Goal: Information Seeking & Learning: Learn about a topic

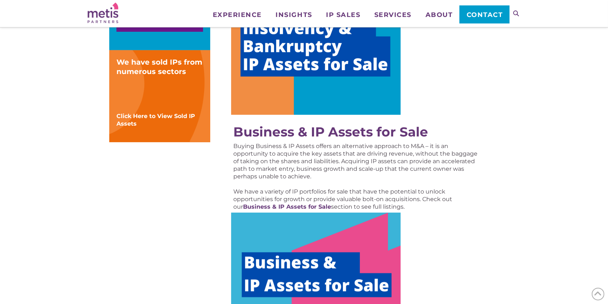
scroll to position [257, 0]
click at [320, 241] on img at bounding box center [316, 283] width 170 height 142
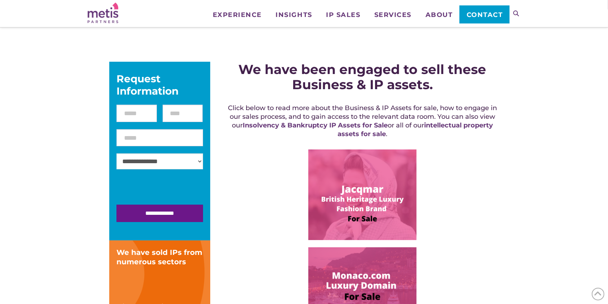
scroll to position [93, 0]
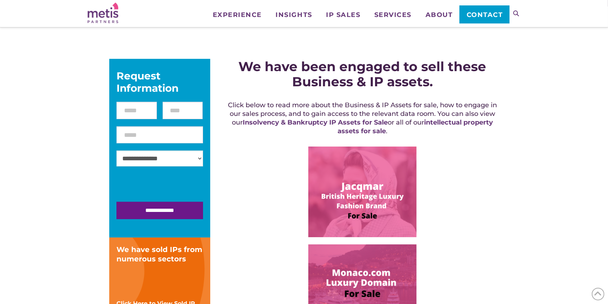
click at [356, 197] on img at bounding box center [362, 191] width 108 height 91
click at [353, 258] on img at bounding box center [362, 289] width 108 height 91
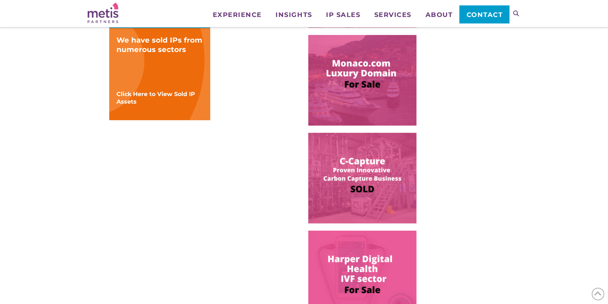
scroll to position [303, 0]
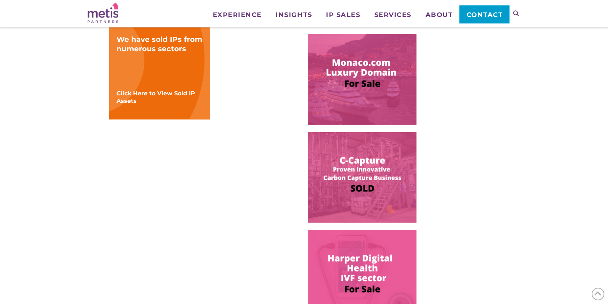
click at [355, 264] on img at bounding box center [362, 275] width 108 height 91
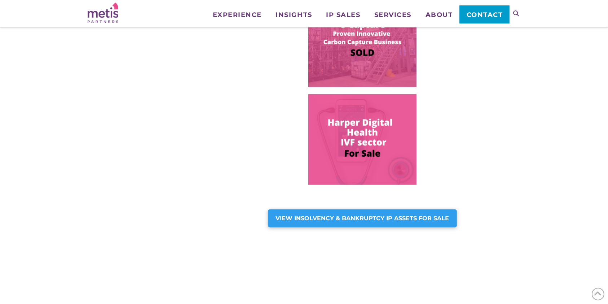
scroll to position [443, 0]
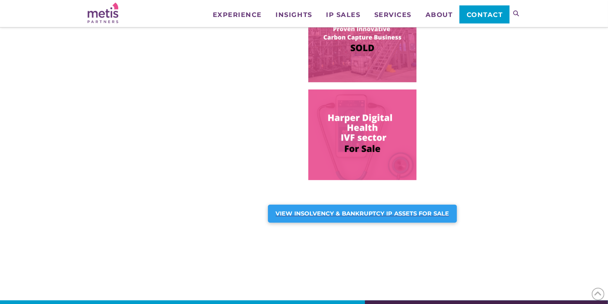
click at [335, 213] on strong "VIEW INSOLVENCY & BANKRUPTCY IP ASSETS FOR SALE" at bounding box center [362, 213] width 173 height 7
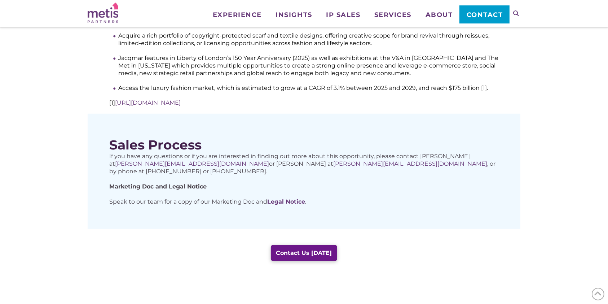
scroll to position [393, 0]
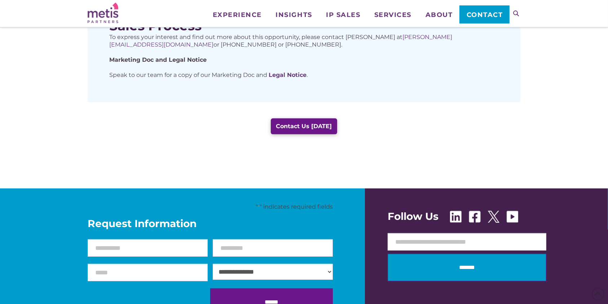
scroll to position [384, 0]
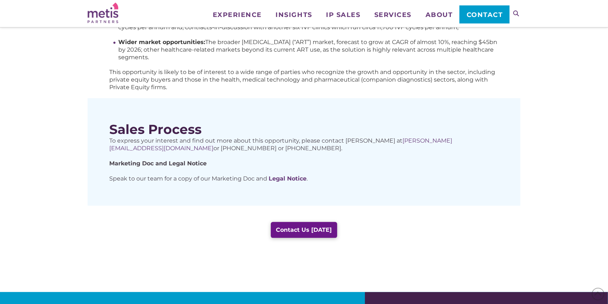
scroll to position [405, 0]
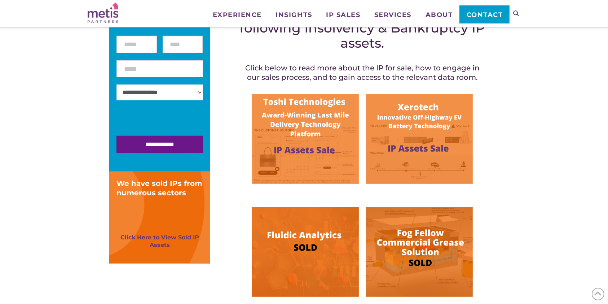
scroll to position [167, 0]
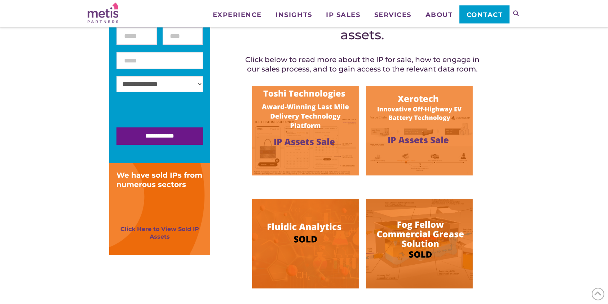
click at [310, 120] on img at bounding box center [305, 130] width 107 height 89
click at [412, 239] on img at bounding box center [419, 243] width 107 height 89
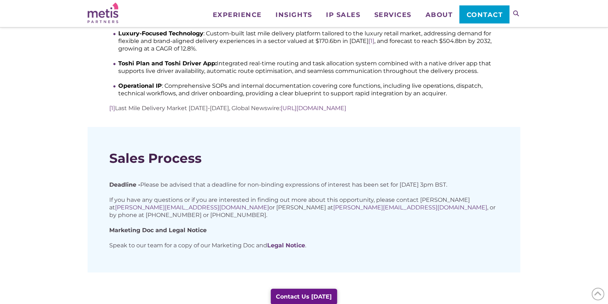
scroll to position [465, 0]
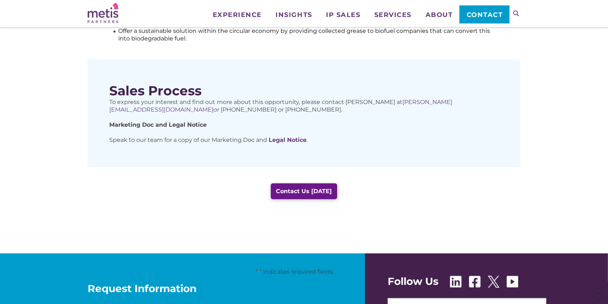
scroll to position [453, 0]
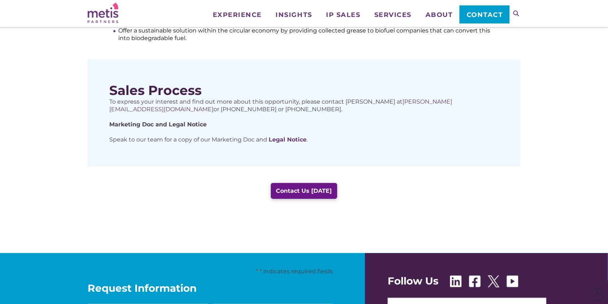
click at [145, 124] on strong "Marketing Doc and Legal Notice" at bounding box center [157, 124] width 97 height 7
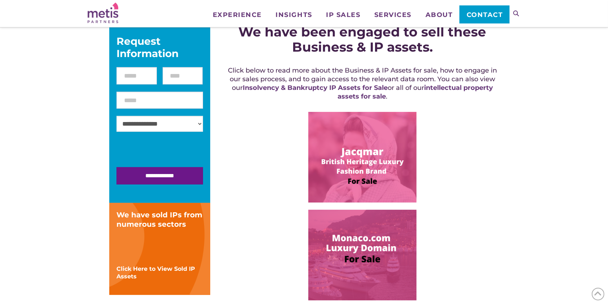
scroll to position [126, 0]
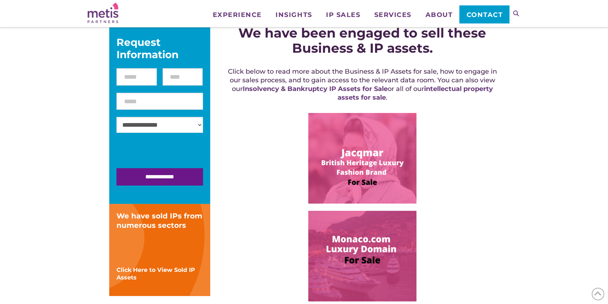
click at [357, 155] on img at bounding box center [362, 158] width 108 height 91
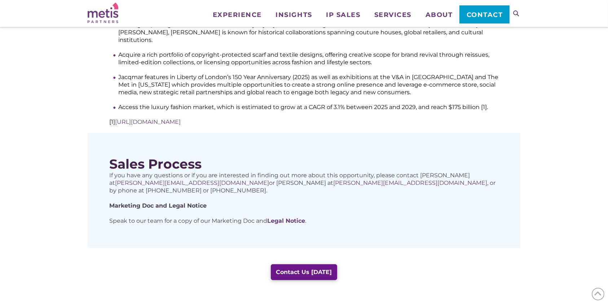
scroll to position [371, 0]
